Goal: Information Seeking & Learning: Learn about a topic

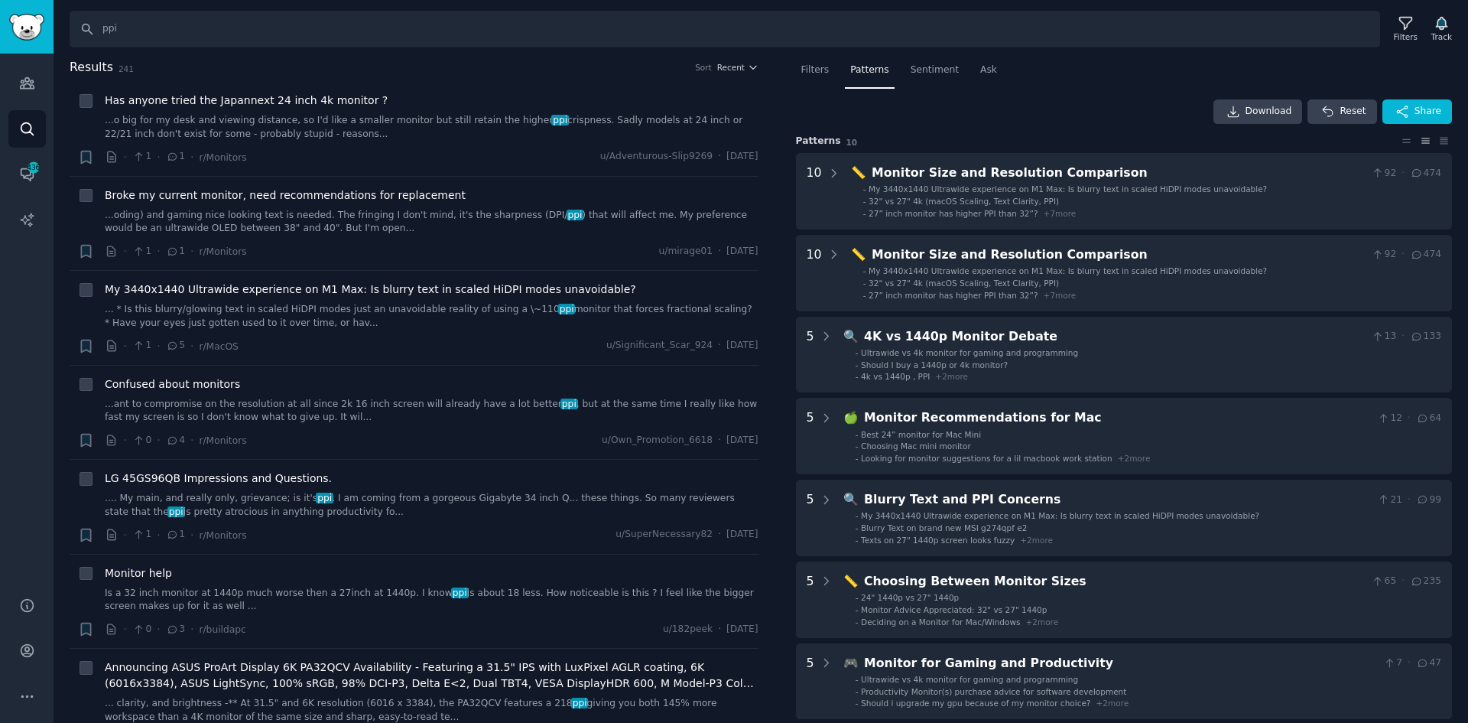
click at [158, 33] on input "ppi" at bounding box center [725, 29] width 1311 height 37
drag, startPoint x: 184, startPoint y: 28, endPoint x: 0, endPoint y: 18, distance: 183.8
click at [0, 18] on div "Audiences Audiences Search Conversations 436 AI Reports Help Account More Searc…" at bounding box center [734, 361] width 1468 height 723
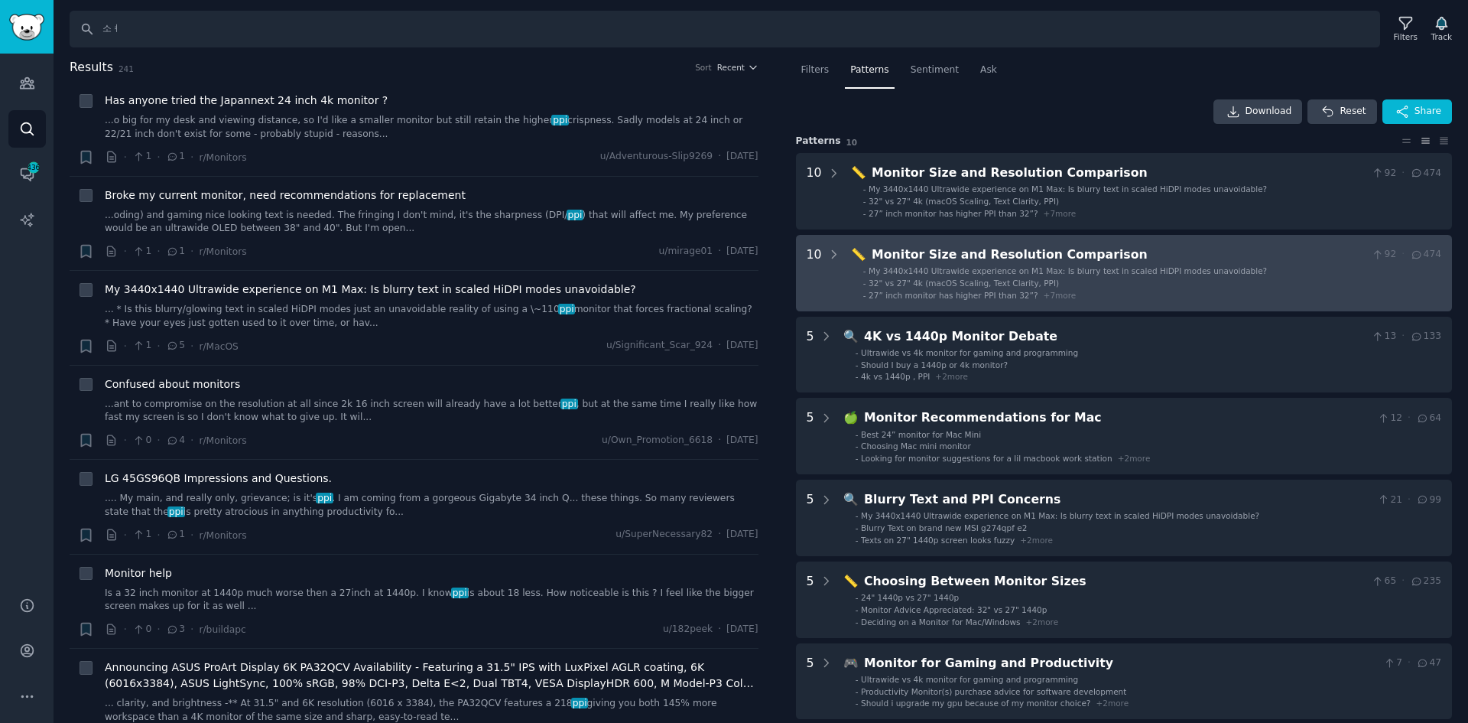
type input "소"
type input "thunderbolt 5"
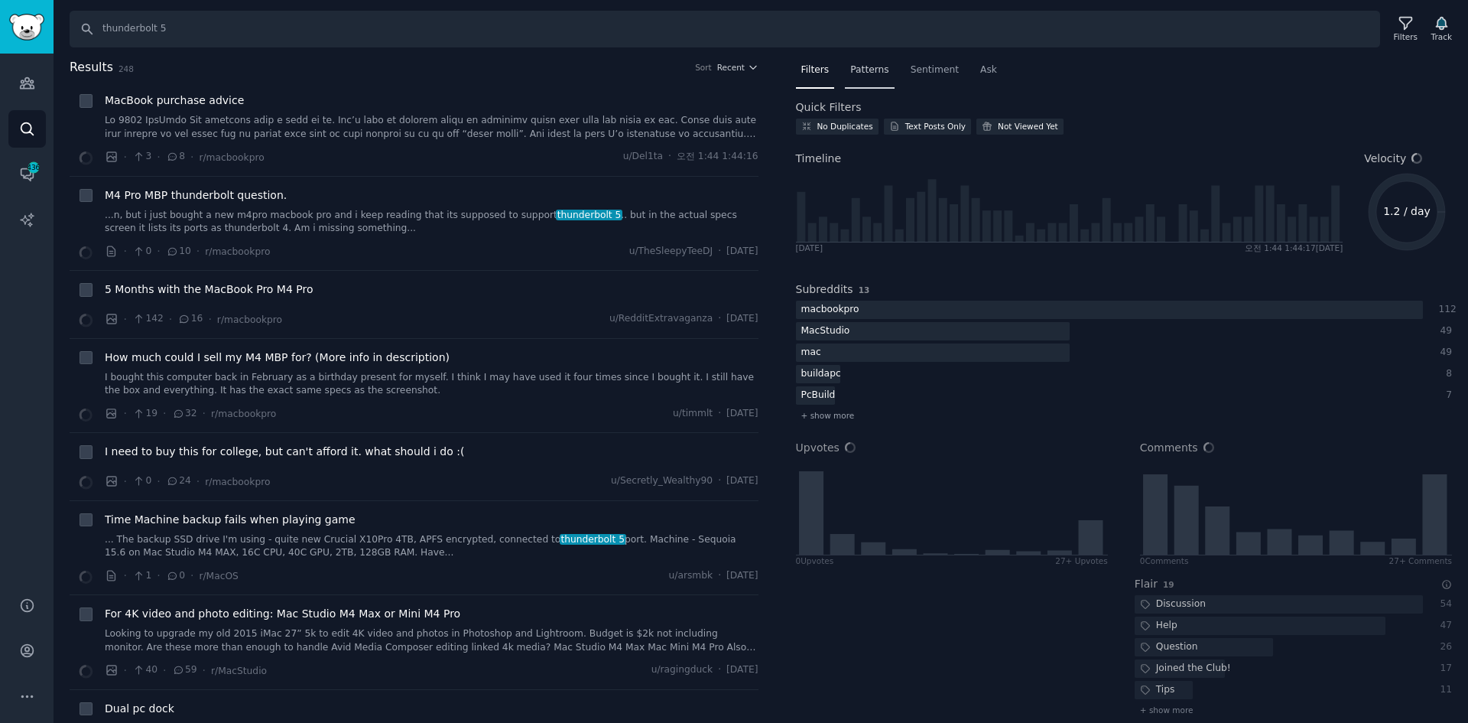
click at [870, 68] on span "Patterns" at bounding box center [869, 70] width 38 height 14
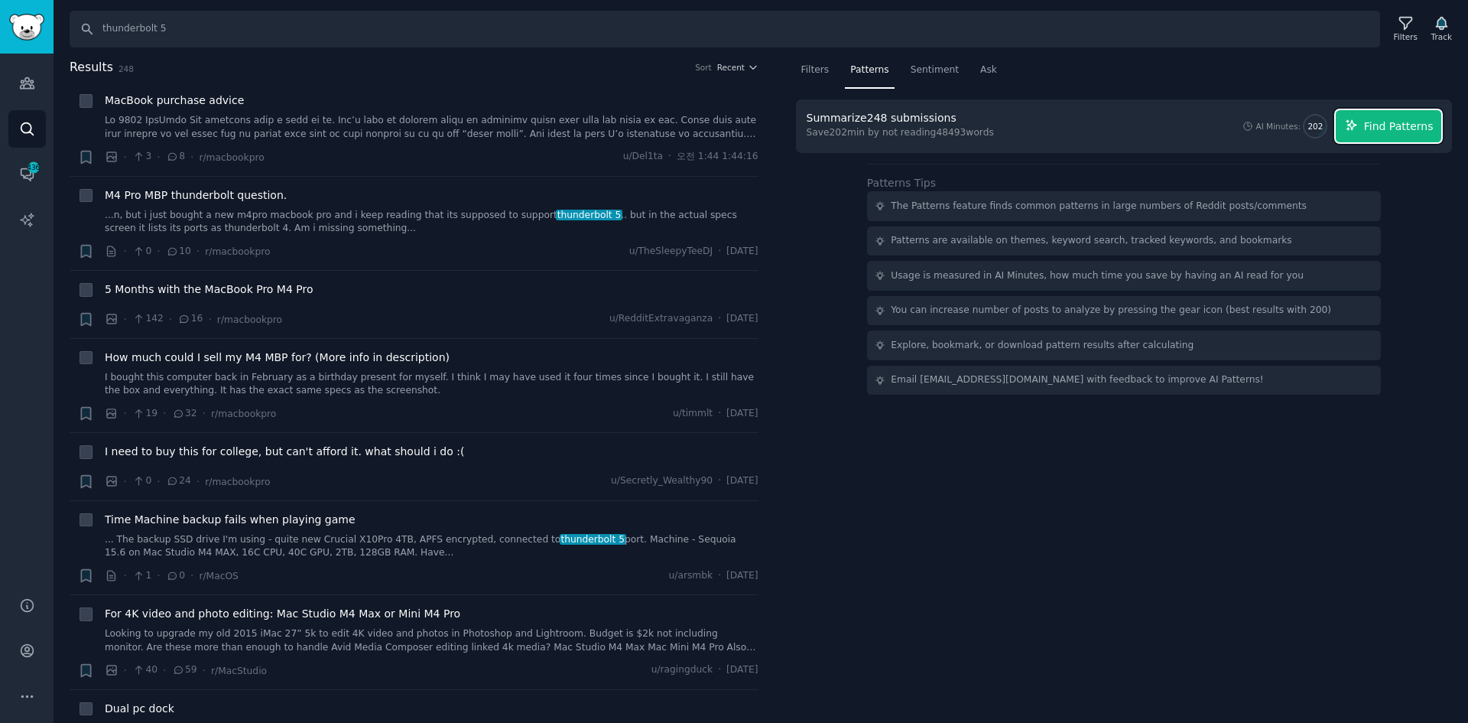
click at [1406, 123] on span "Find Patterns" at bounding box center [1399, 127] width 70 height 16
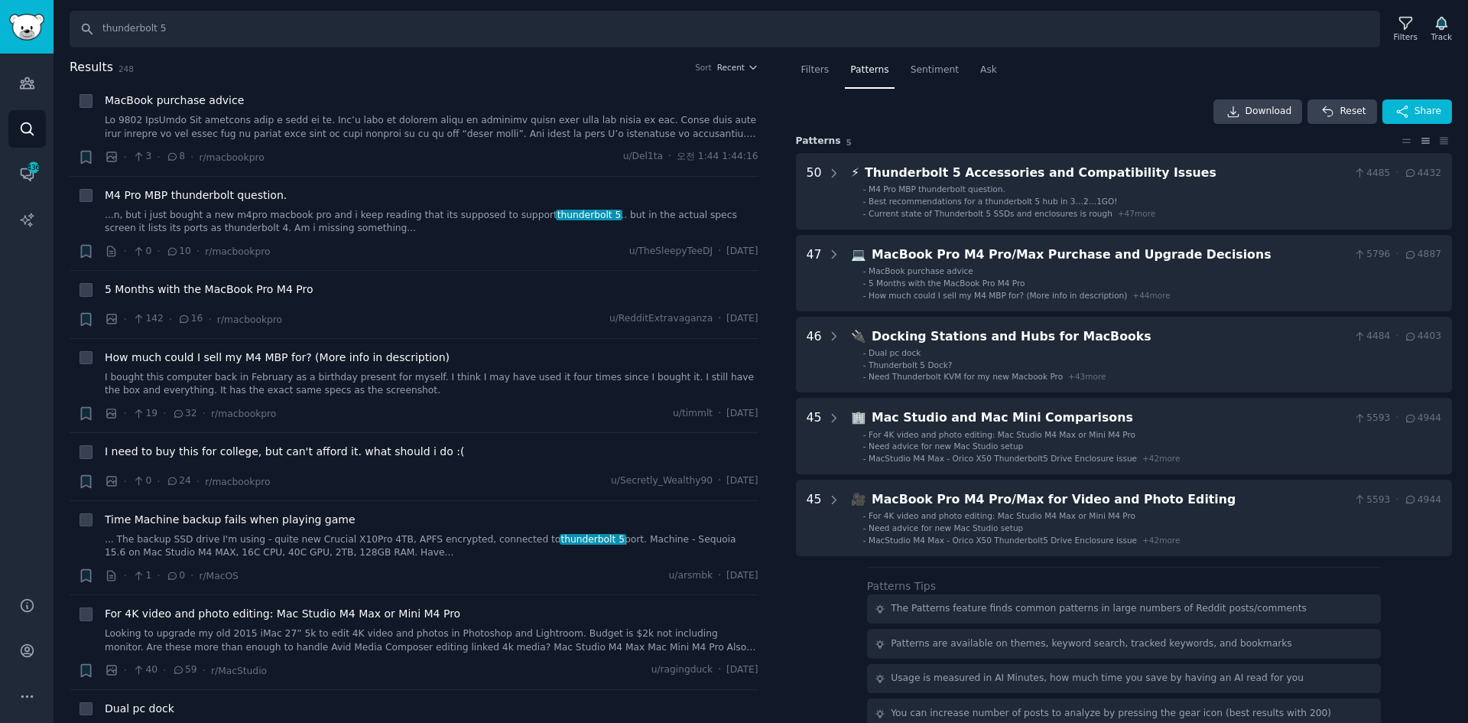
click at [1073, 104] on div "Download Reset Share" at bounding box center [1124, 111] width 657 height 24
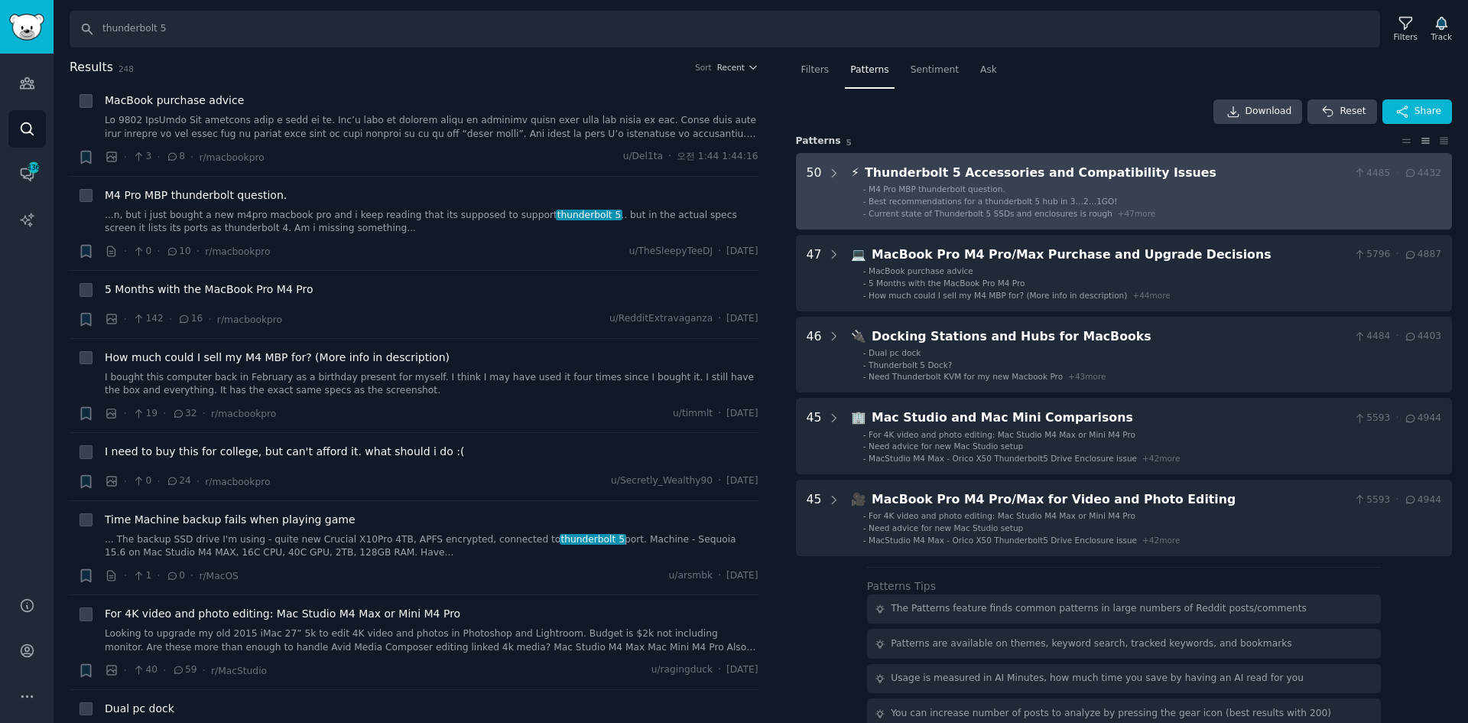
drag, startPoint x: 831, startPoint y: 167, endPoint x: 844, endPoint y: 206, distance: 41.1
click at [831, 167] on icon at bounding box center [835, 174] width 14 height 14
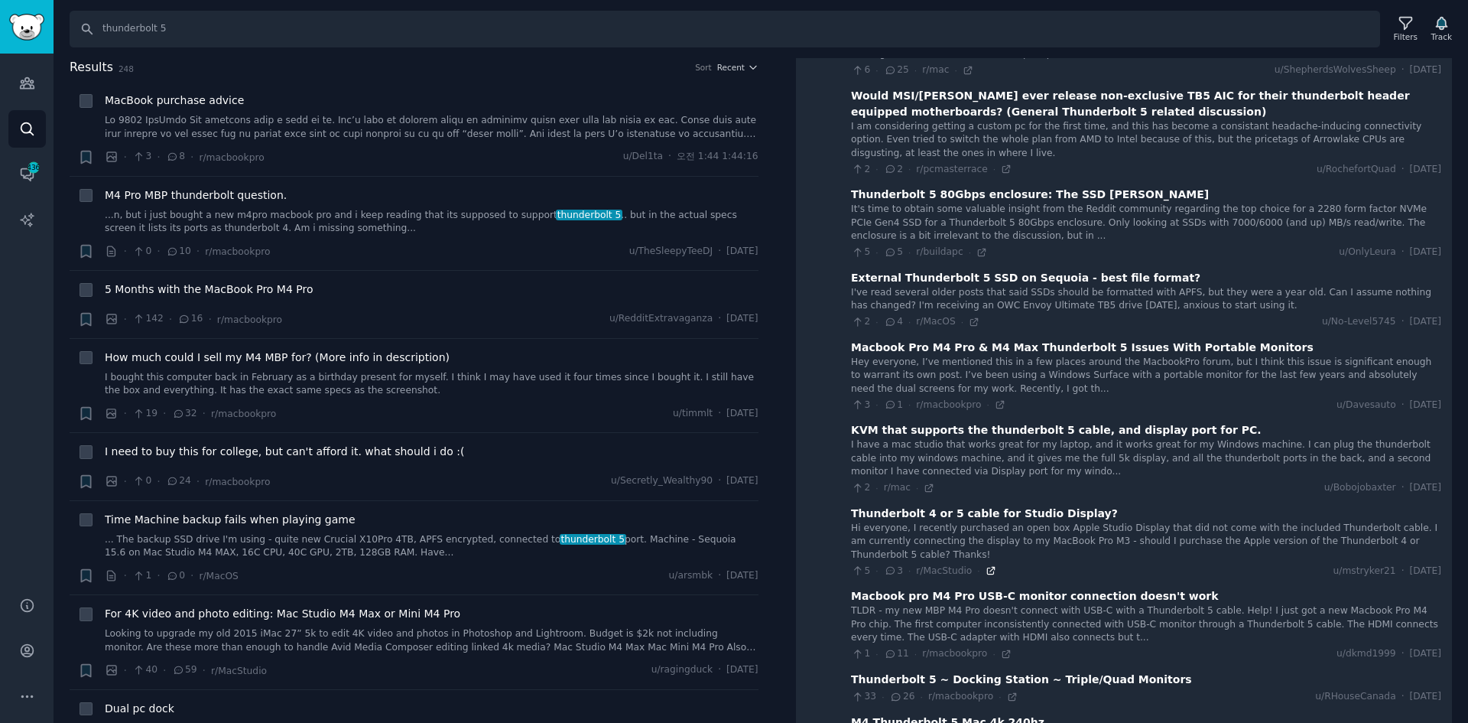
scroll to position [1319, 0]
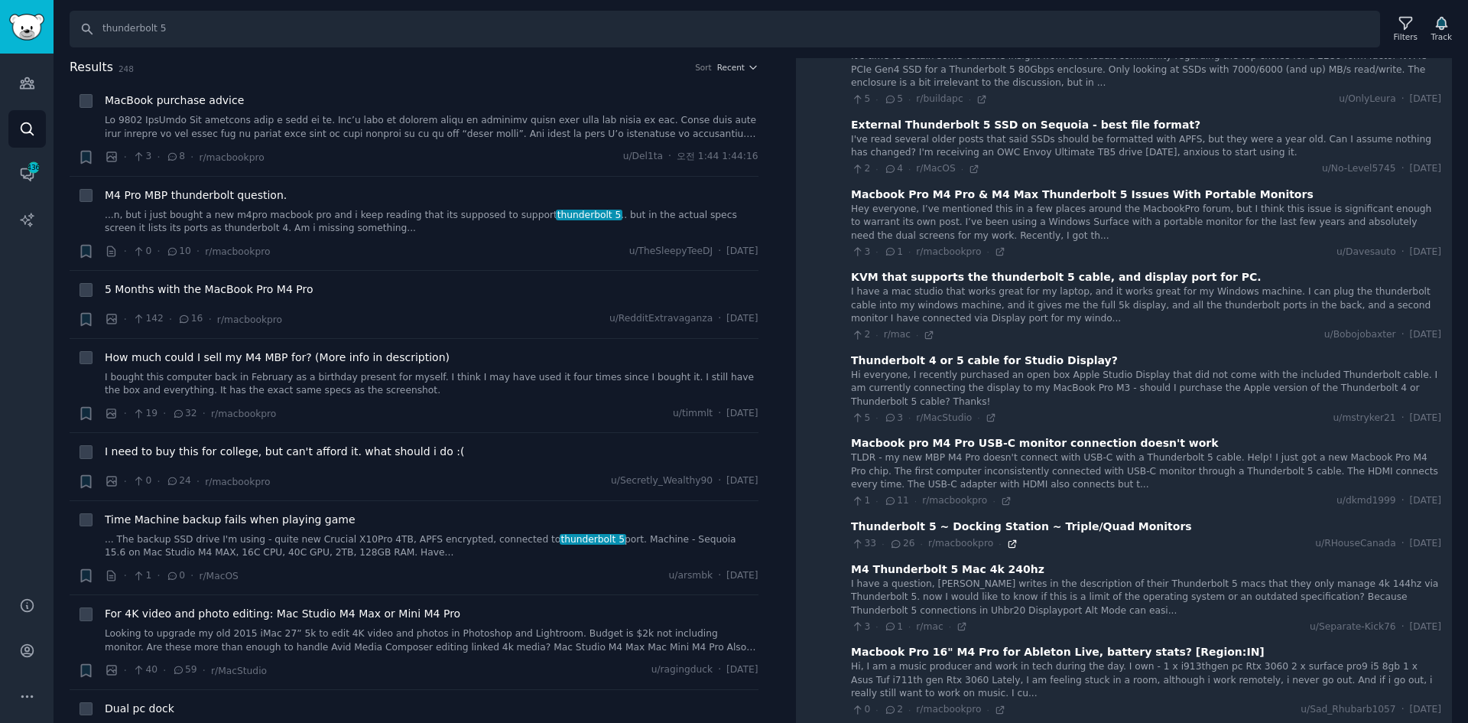
click at [1007, 538] on icon at bounding box center [1012, 543] width 11 height 11
